Goal: Transaction & Acquisition: Purchase product/service

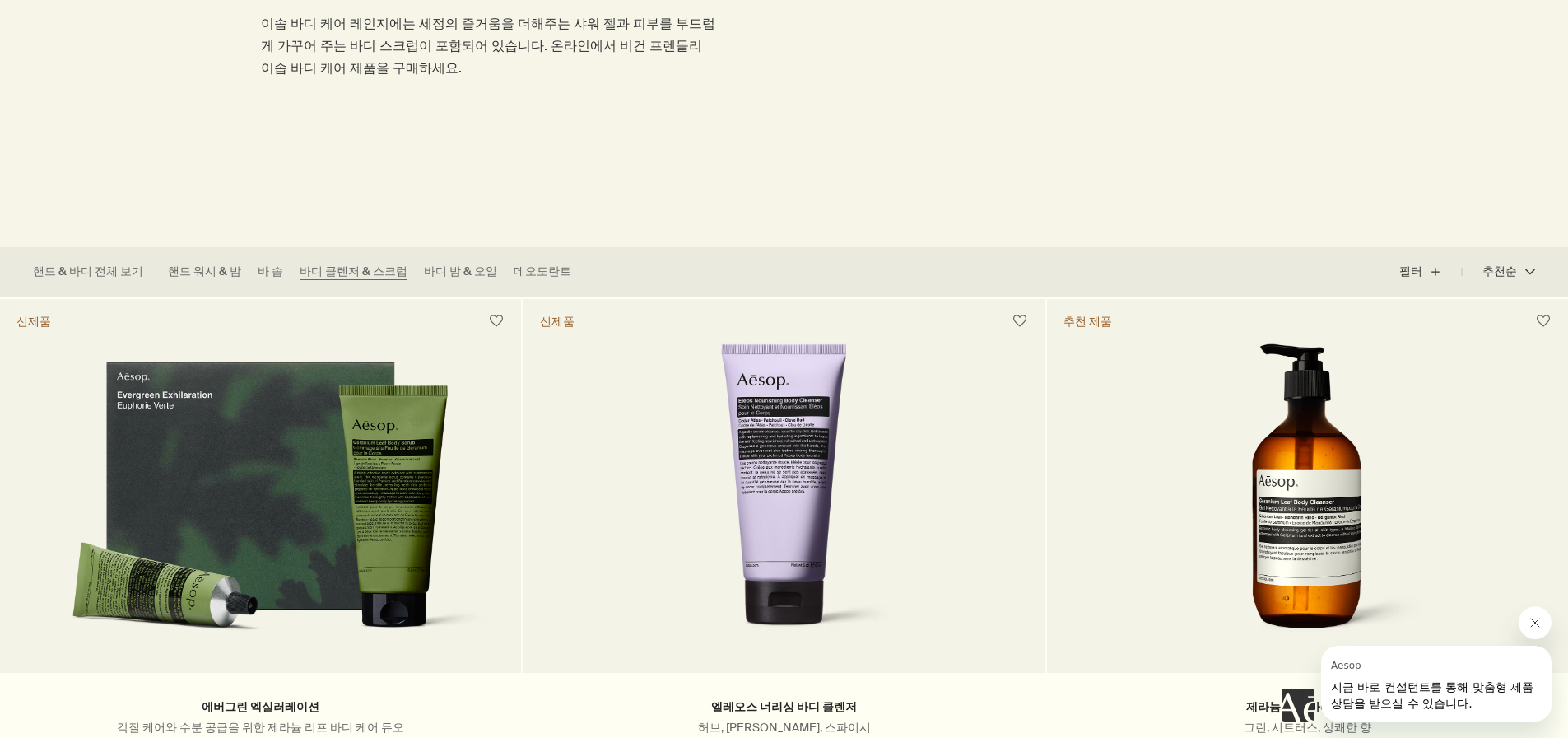
scroll to position [412, 0]
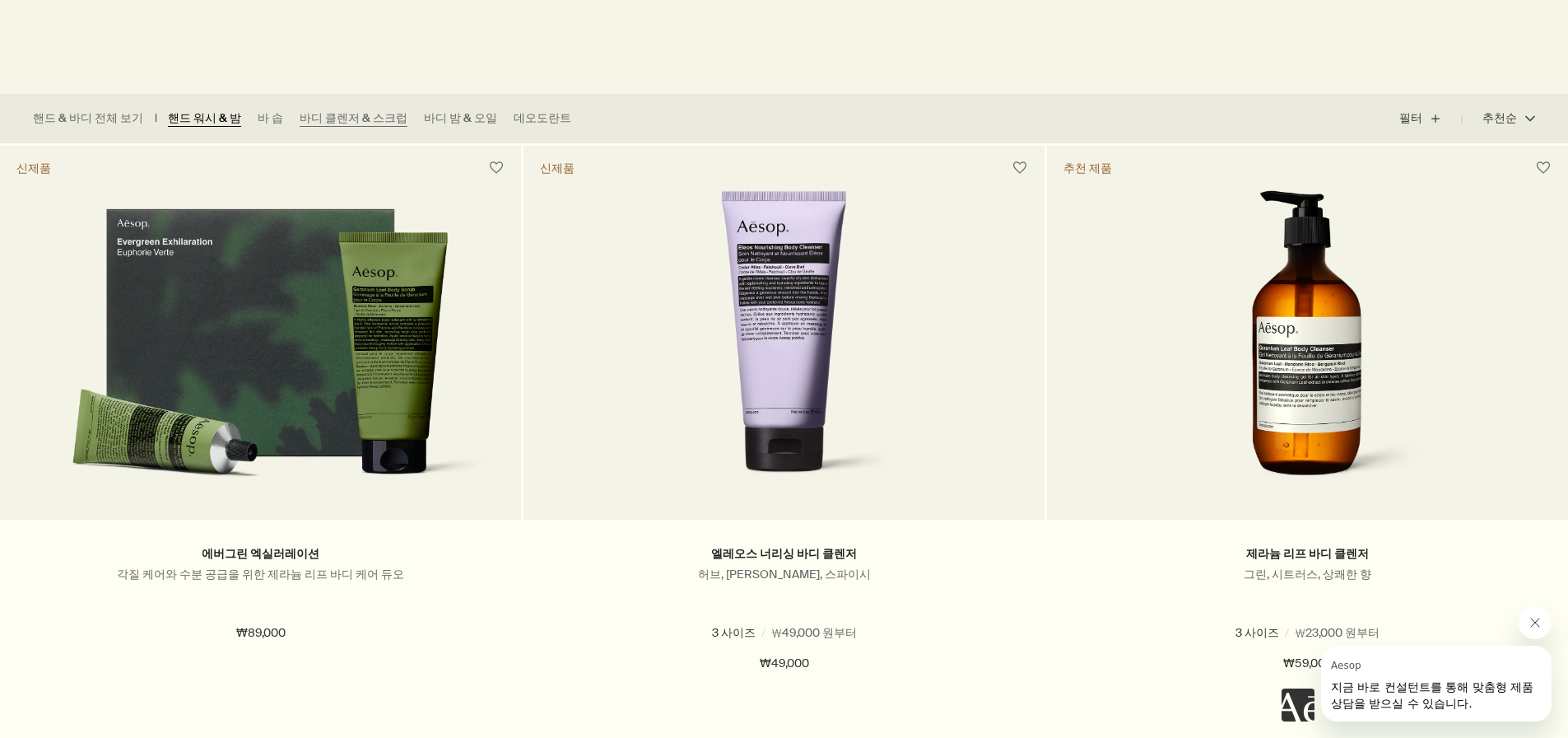
click at [220, 121] on link "핸드 워시 & 밤" at bounding box center [205, 118] width 73 height 16
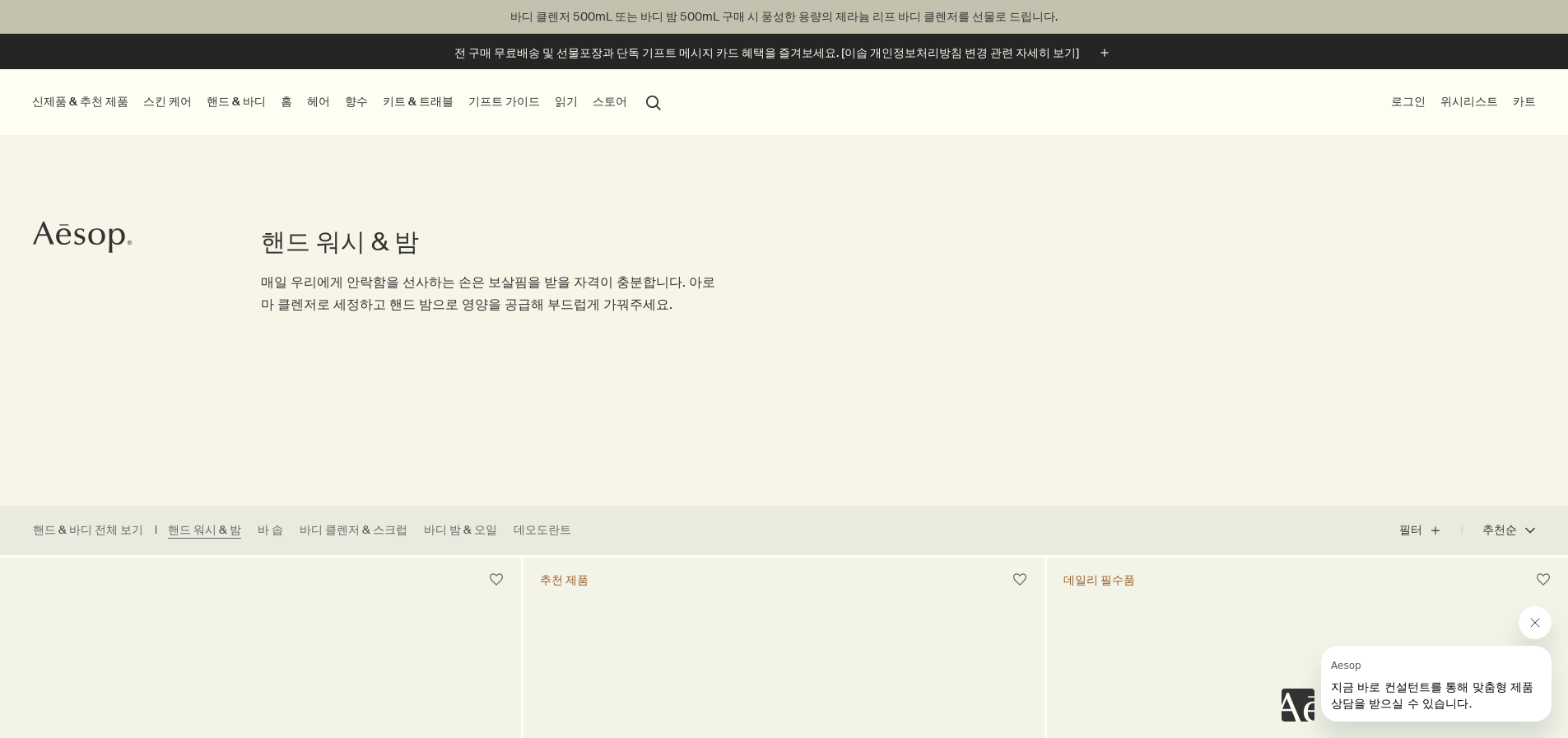
click at [296, 100] on link "홈" at bounding box center [287, 101] width 18 height 22
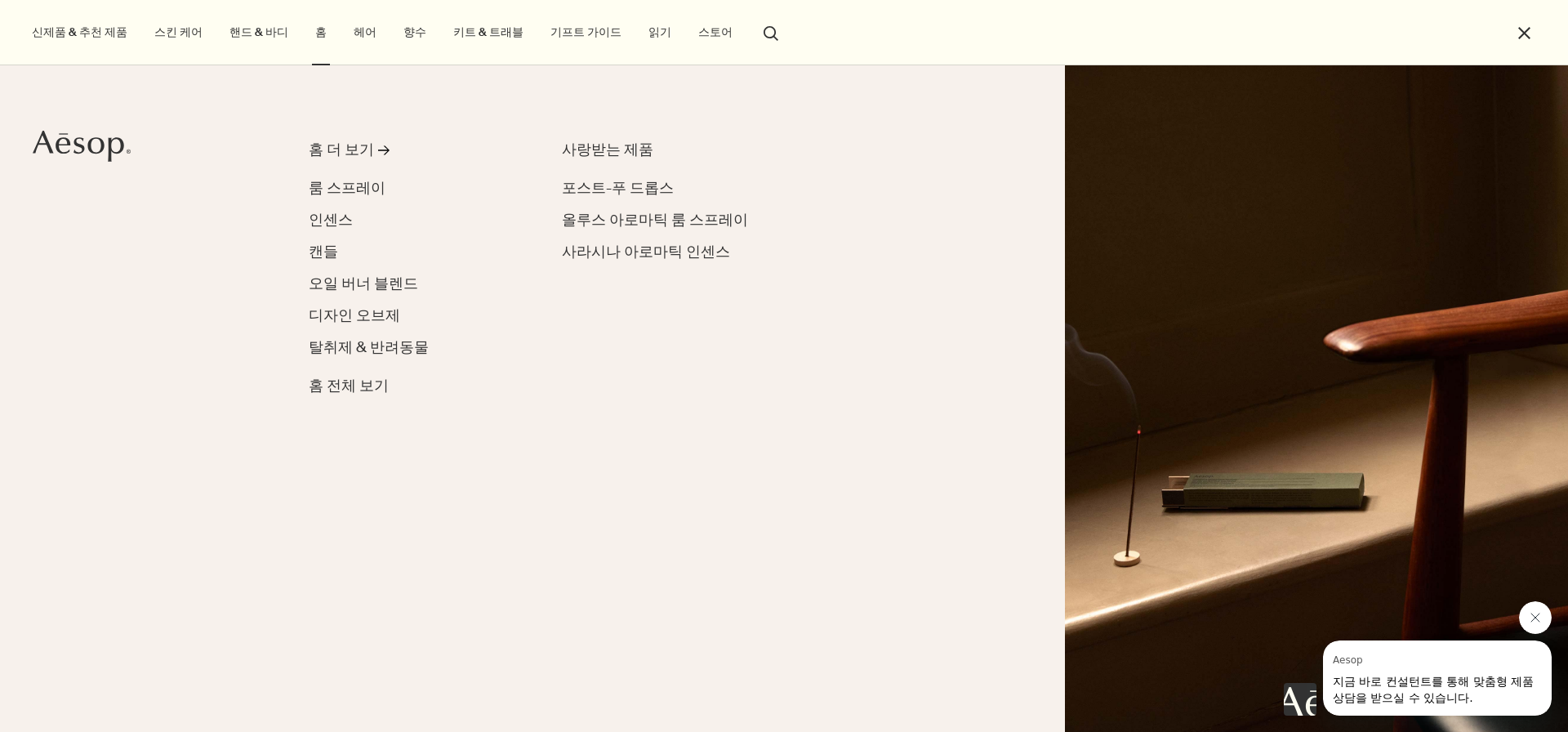
click at [189, 32] on link "스킨 케어" at bounding box center [178, 32] width 55 height 22
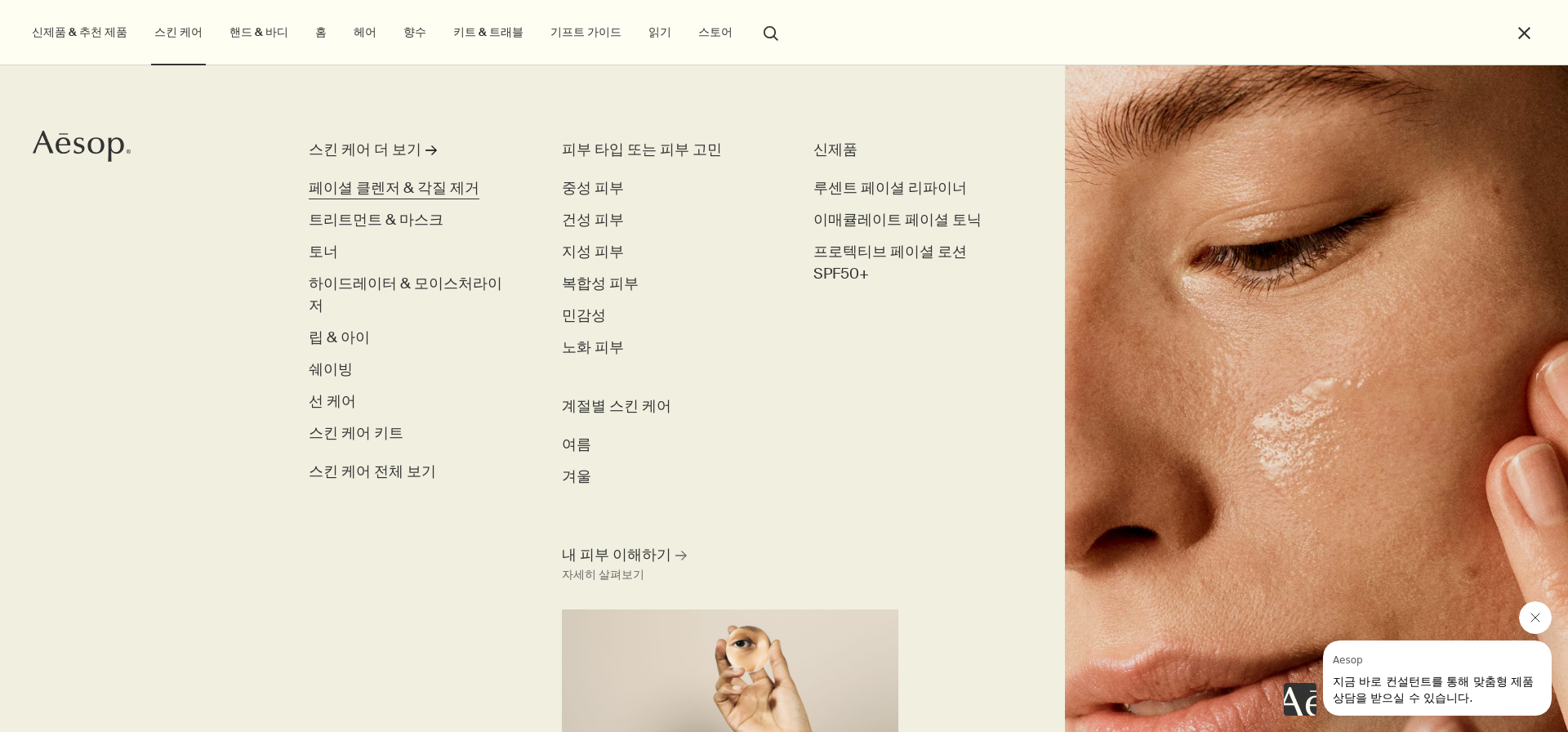
click at [354, 188] on span "페이셜 클렌저 & 각질 제거" at bounding box center [394, 188] width 171 height 19
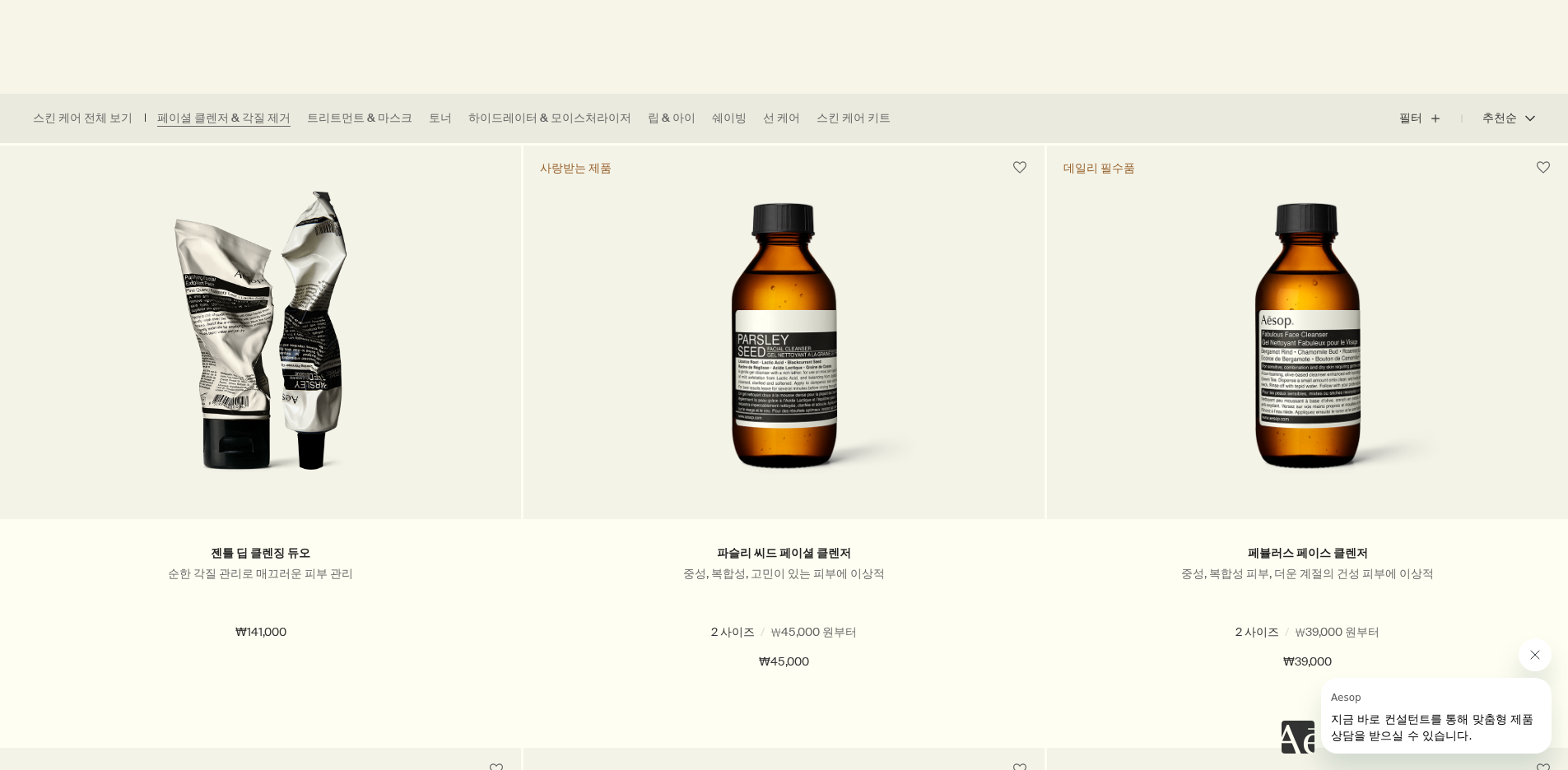
scroll to position [494, 0]
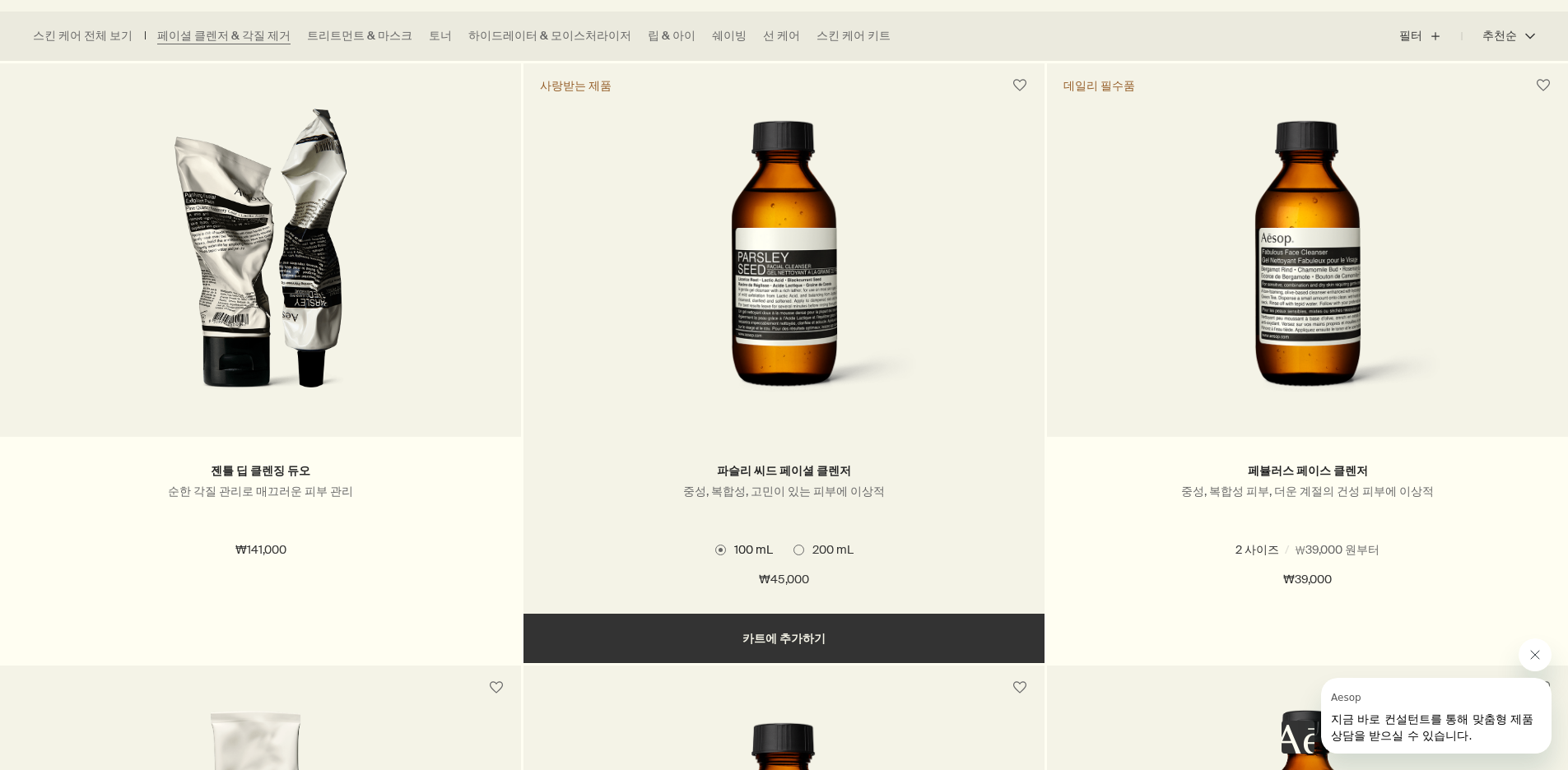
click at [804, 552] on span "200 mL" at bounding box center [828, 549] width 49 height 15
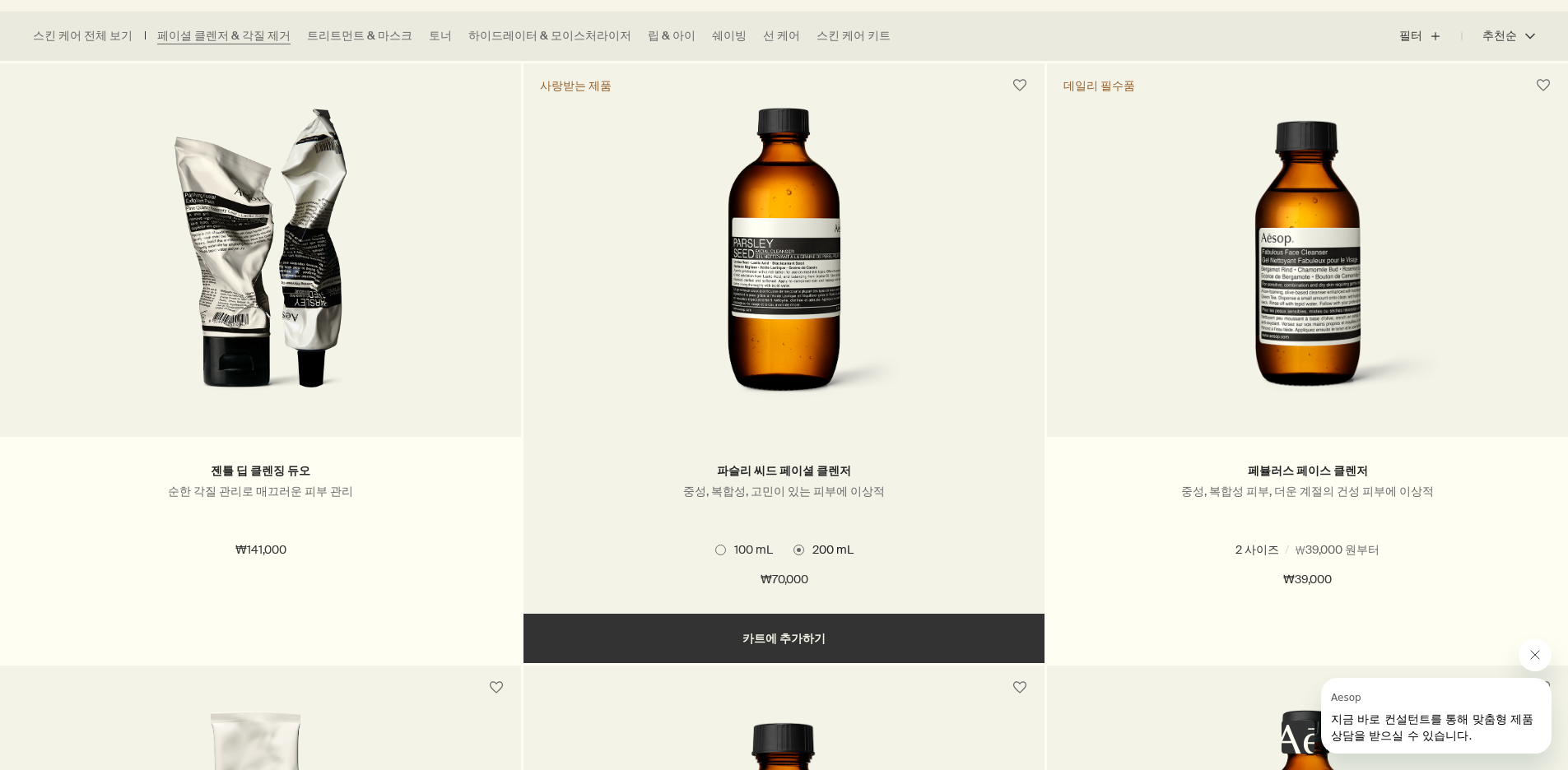
click at [719, 550] on span at bounding box center [721, 550] width 11 height 11
